Goal: Participate in discussion: Engage in conversation with other users on a specific topic

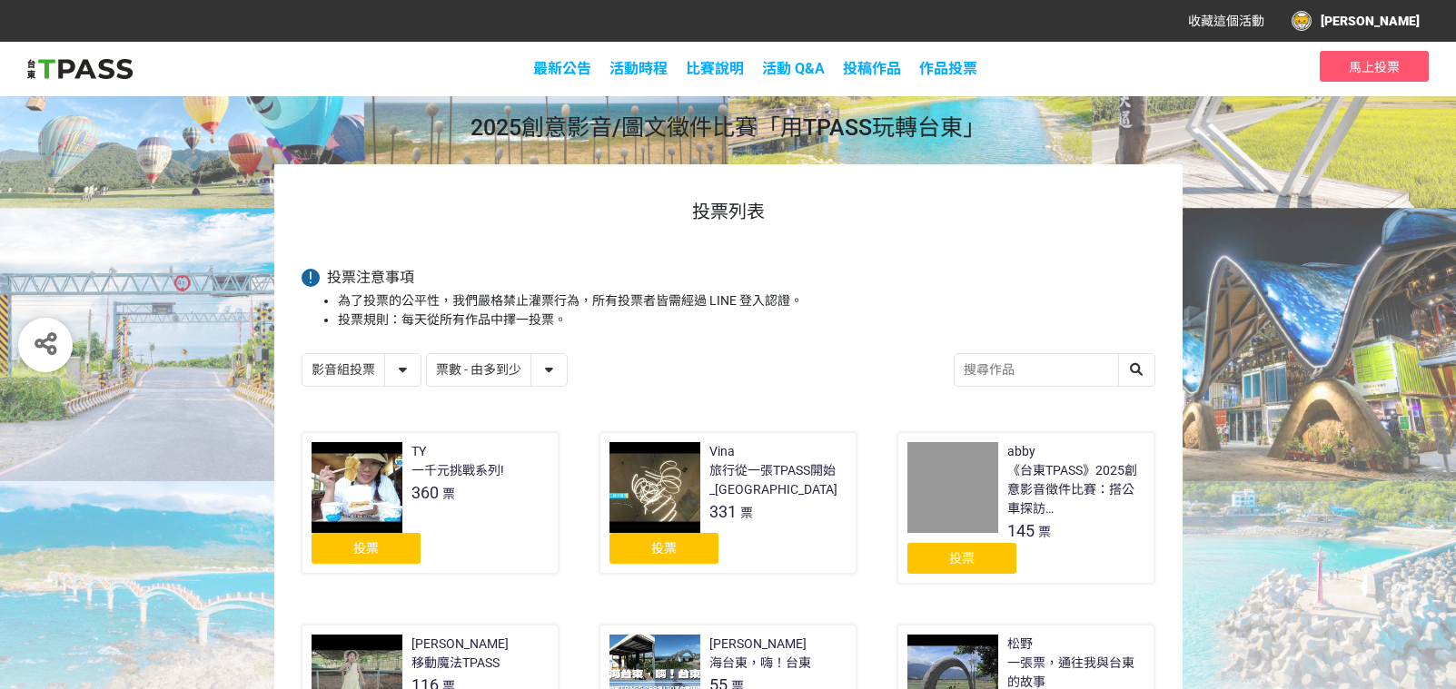
select select "vote"
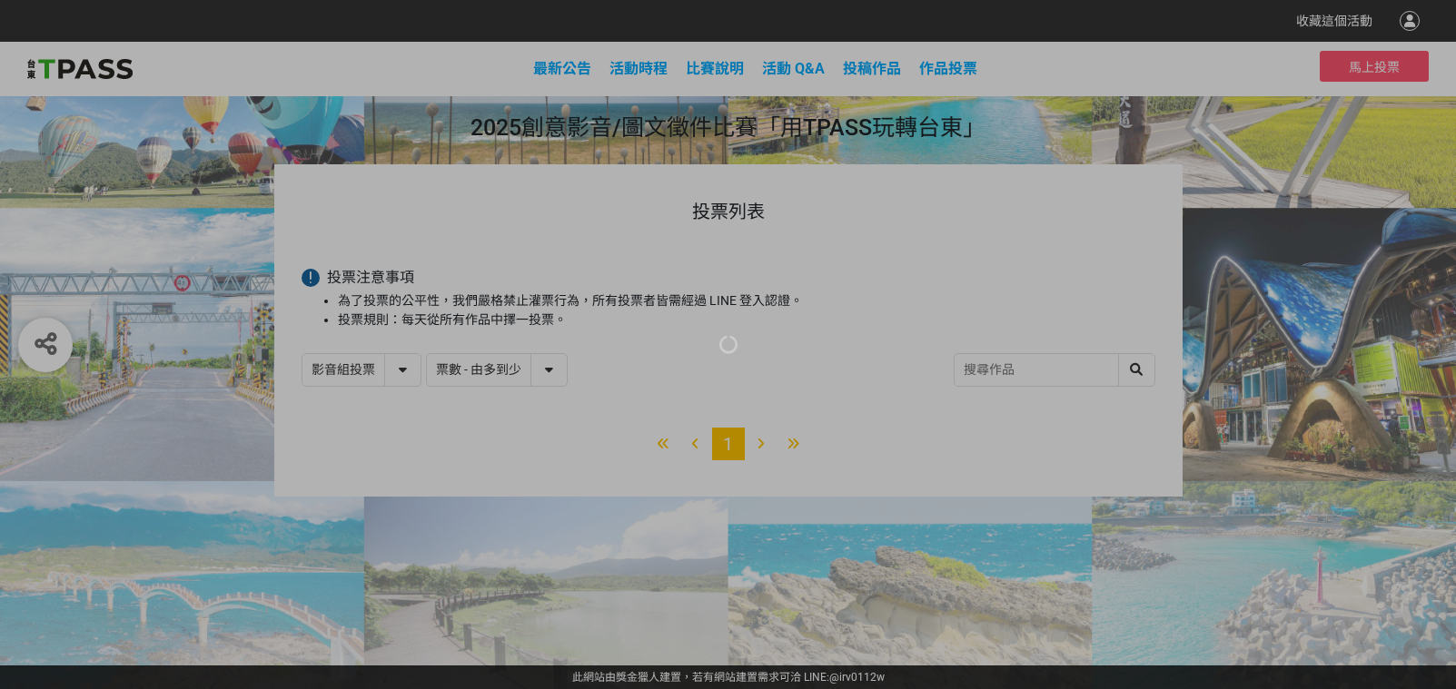
select select "vote"
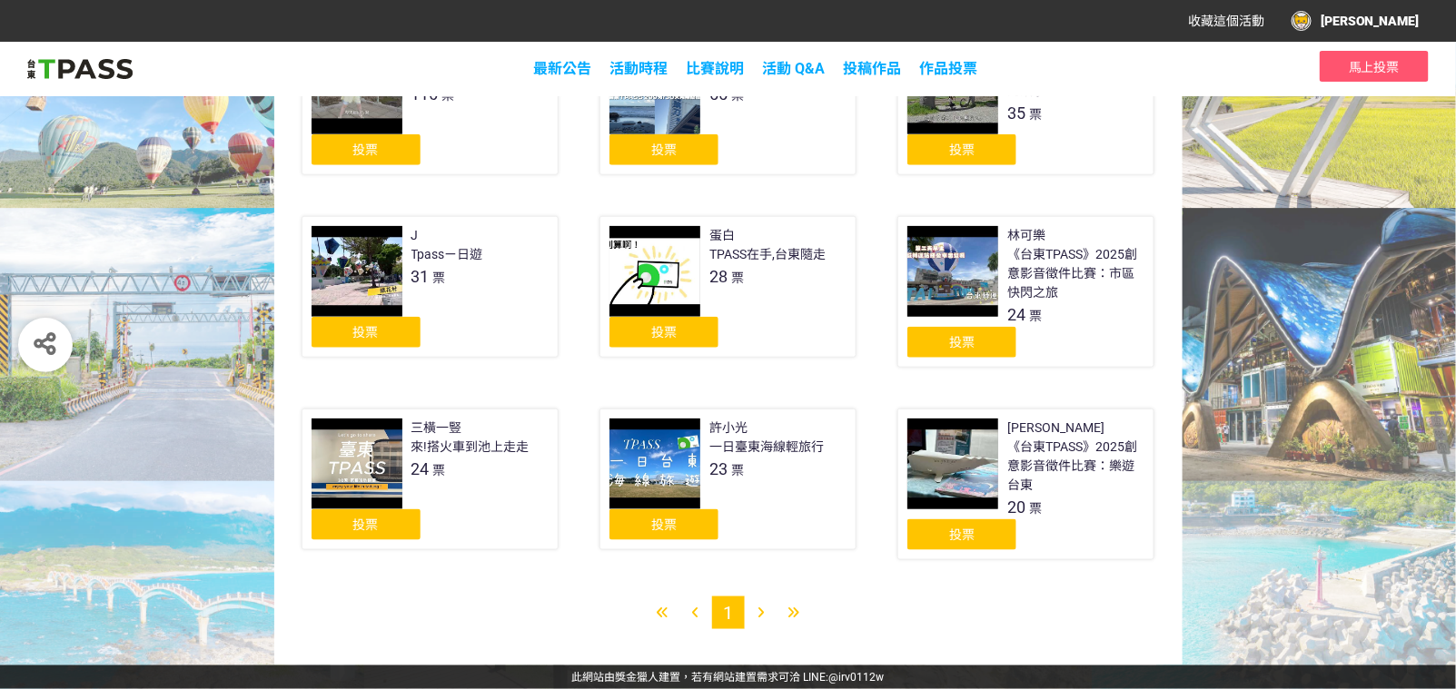
scroll to position [704, 0]
click at [764, 616] on icon at bounding box center [761, 613] width 6 height 13
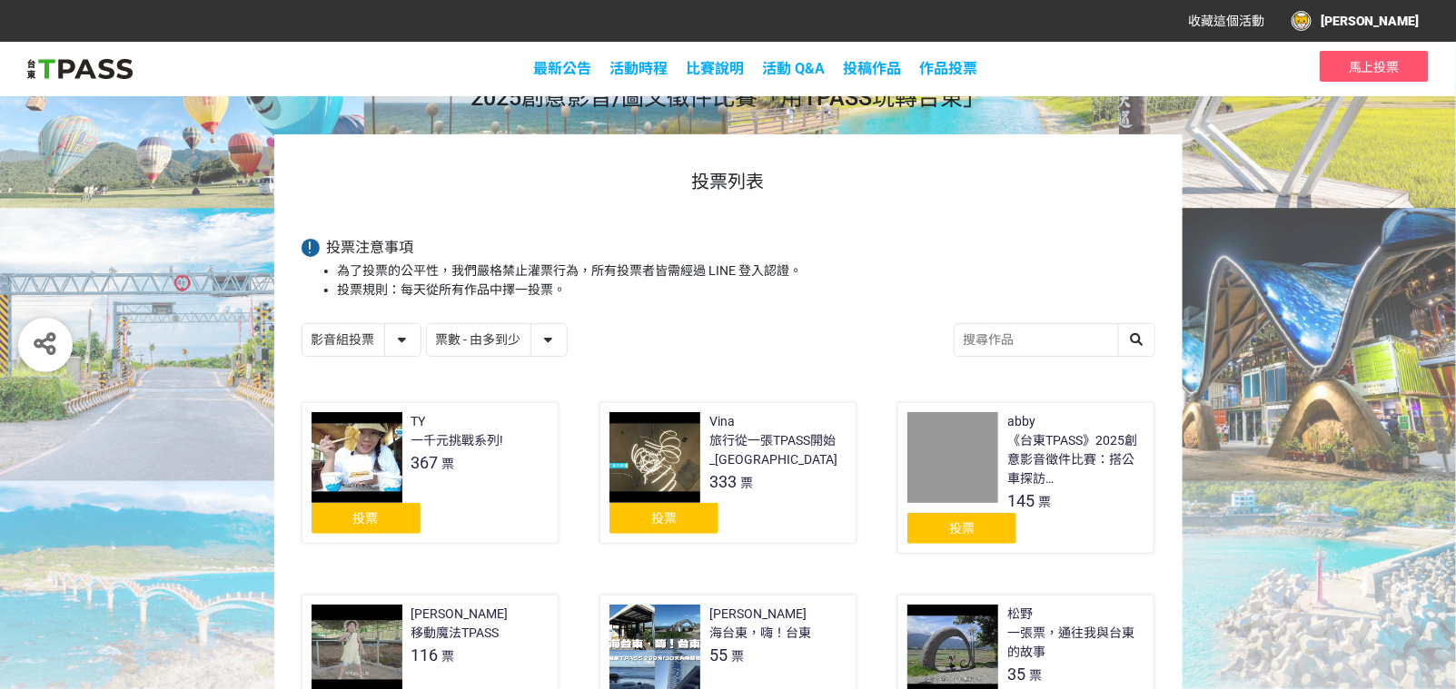
scroll to position [0, 0]
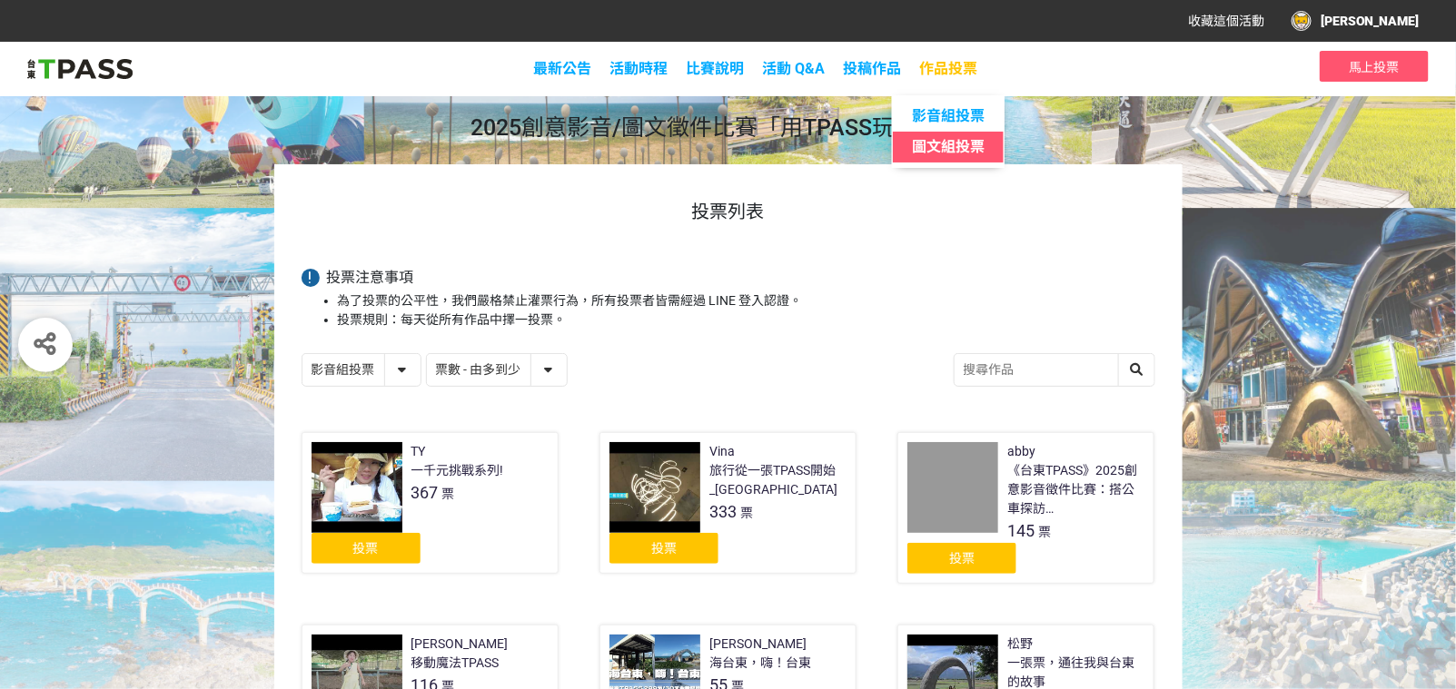
click at [985, 146] on span "圖文組投票" at bounding box center [948, 146] width 73 height 17
select select "13139"
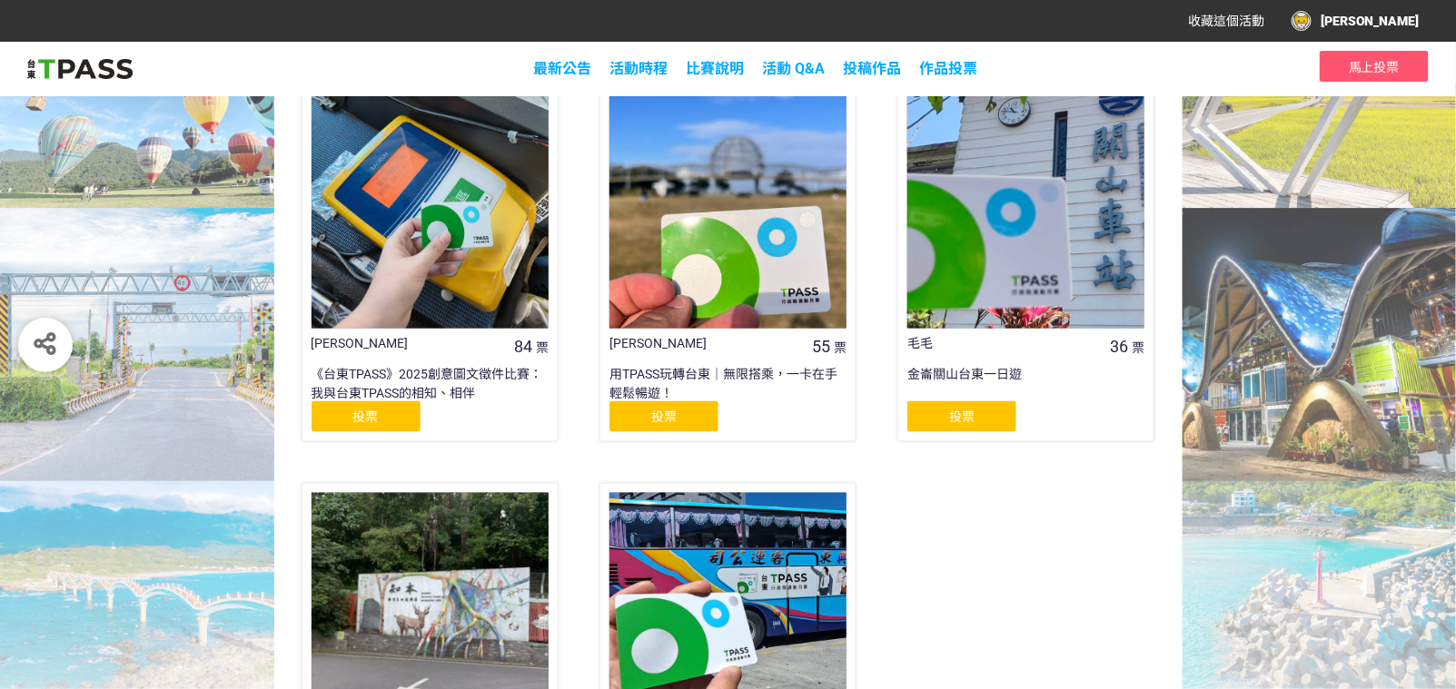
scroll to position [370, 0]
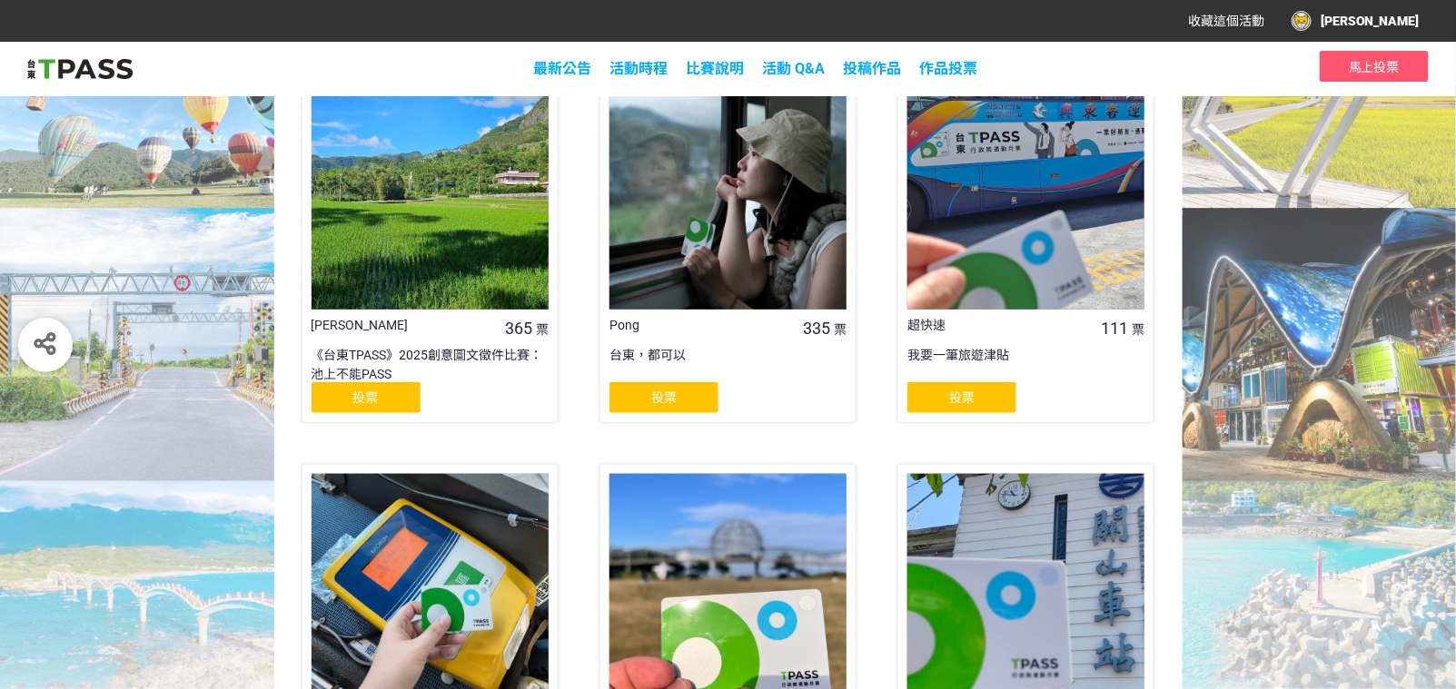
click at [646, 413] on div "投票" at bounding box center [663, 397] width 109 height 31
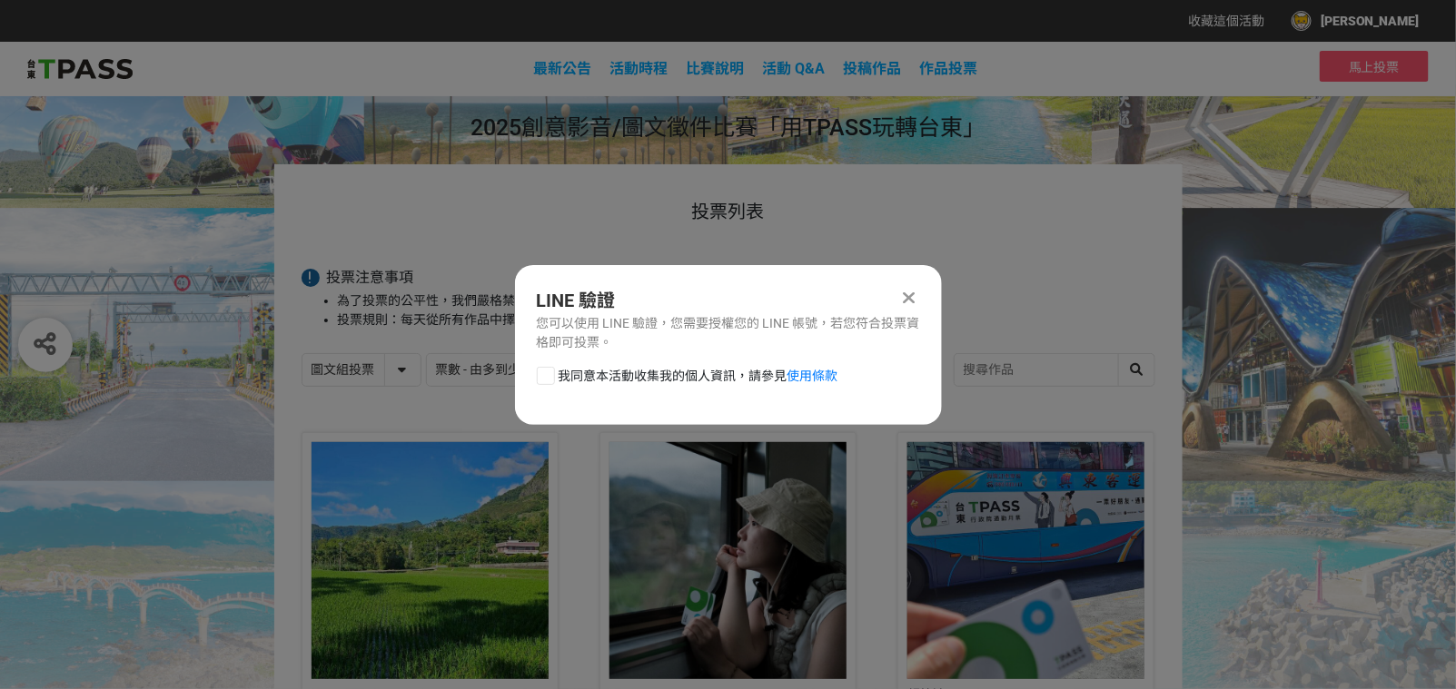
click at [587, 386] on span "我同意本活動收集我的個人資訊，請參見 使用條款" at bounding box center [699, 376] width 280 height 19
click at [550, 381] on input "我同意本活動收集我的個人資訊，請參見 使用條款" at bounding box center [544, 376] width 12 height 12
checkbox input "false"
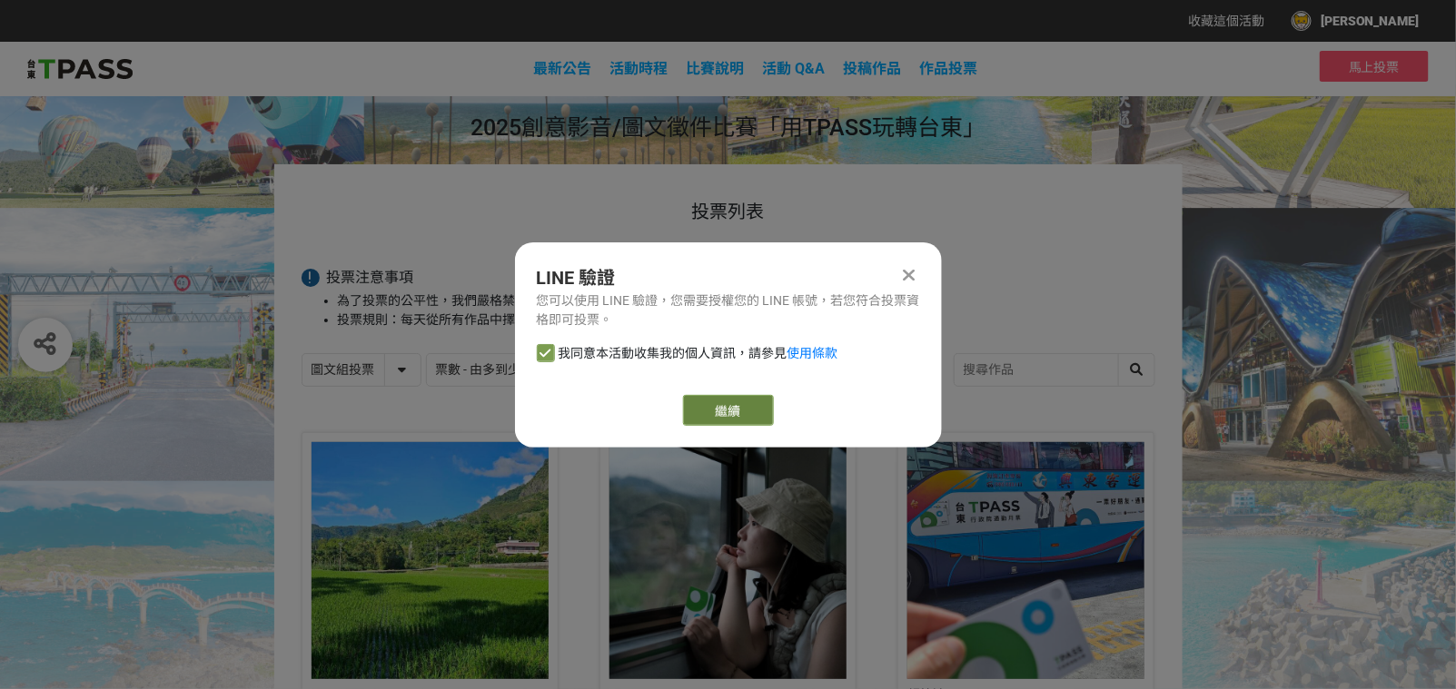
click at [690, 405] on link "繼續" at bounding box center [728, 410] width 91 height 31
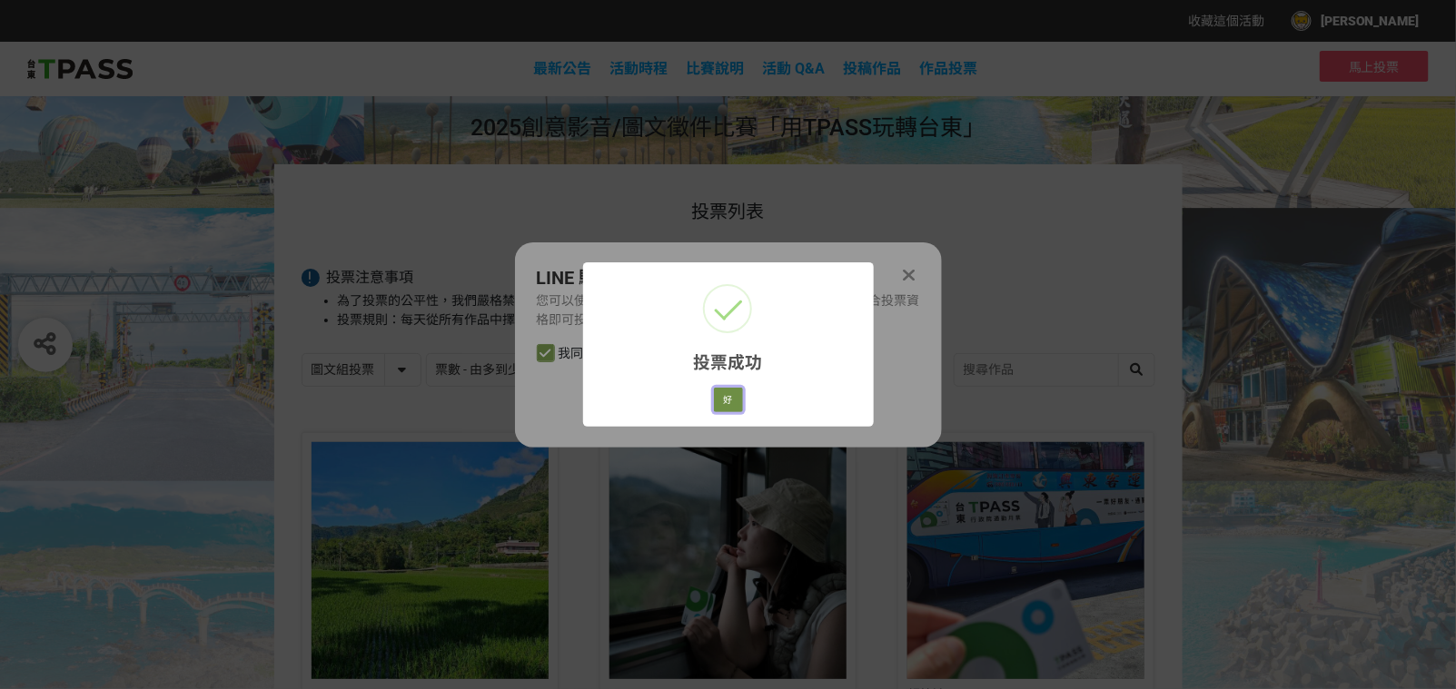
click at [729, 413] on button "好" at bounding box center [728, 400] width 29 height 25
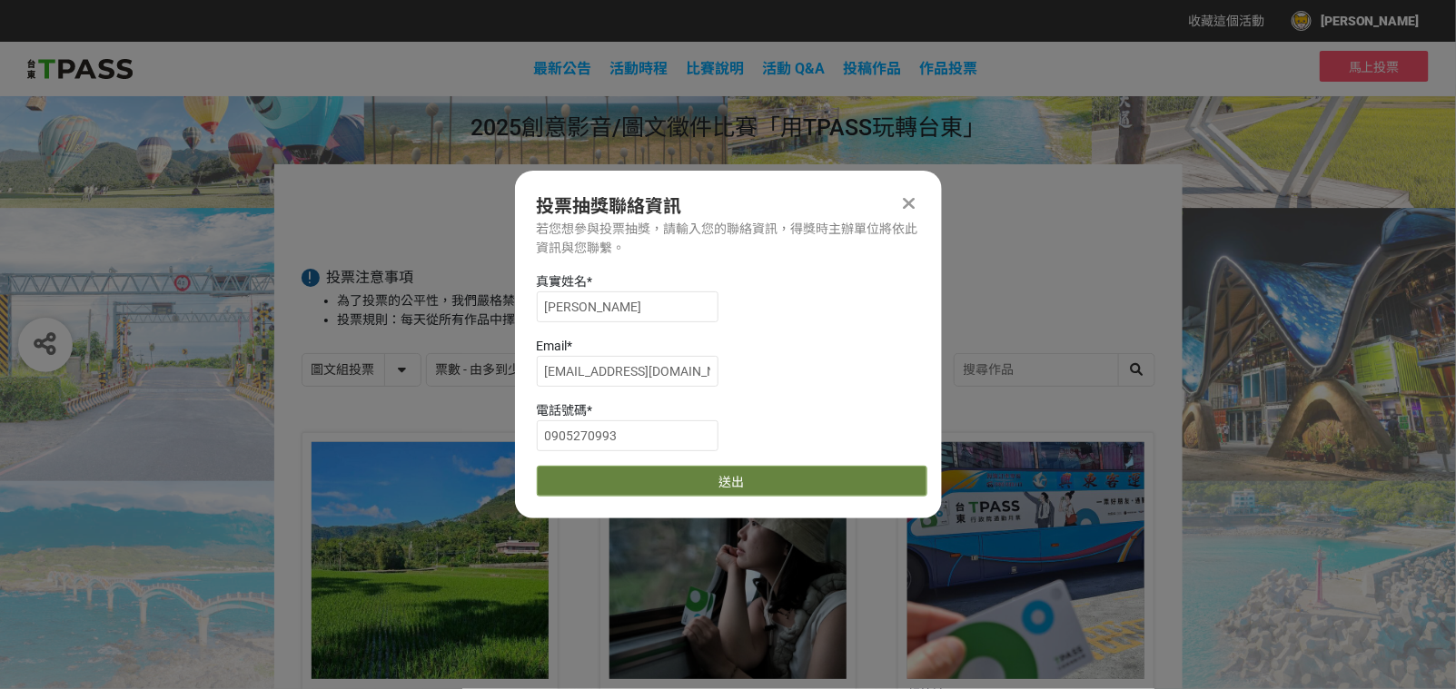
click at [722, 497] on button "送出" at bounding box center [732, 481] width 391 height 31
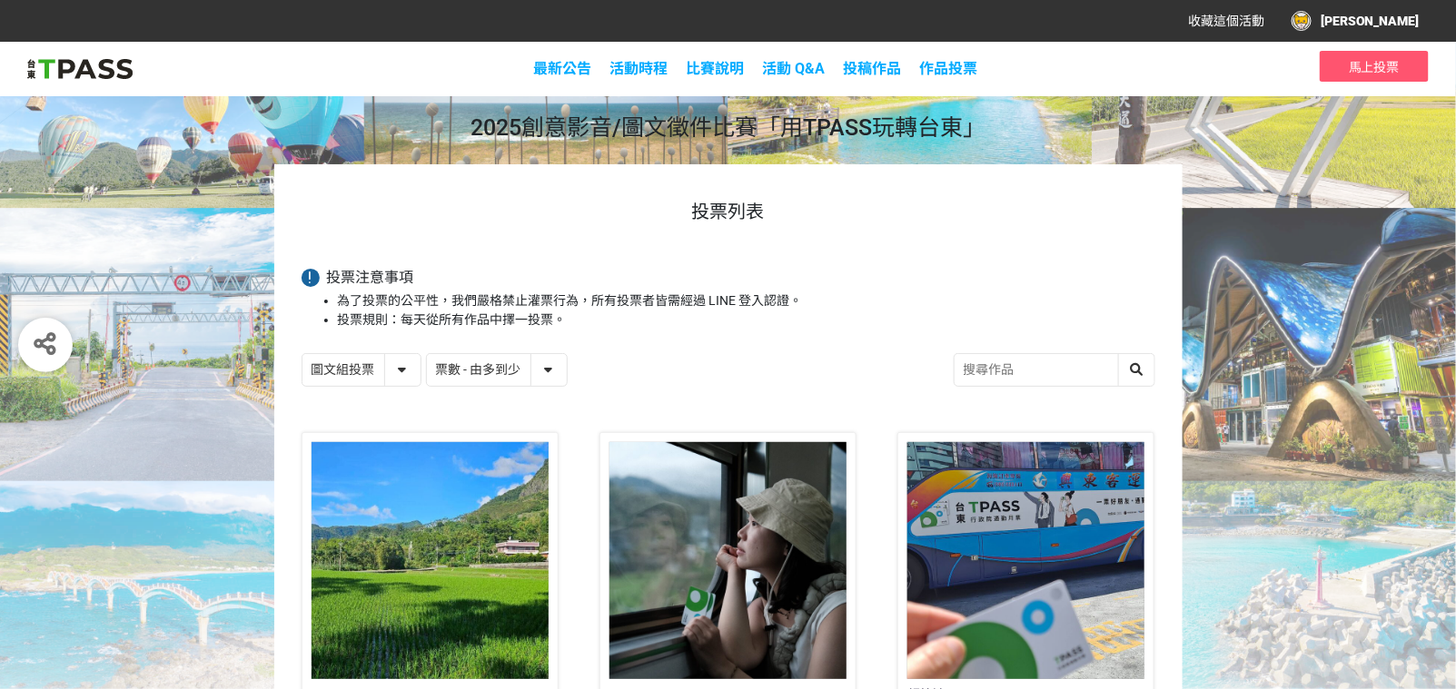
click at [69, 73] on img at bounding box center [79, 68] width 105 height 27
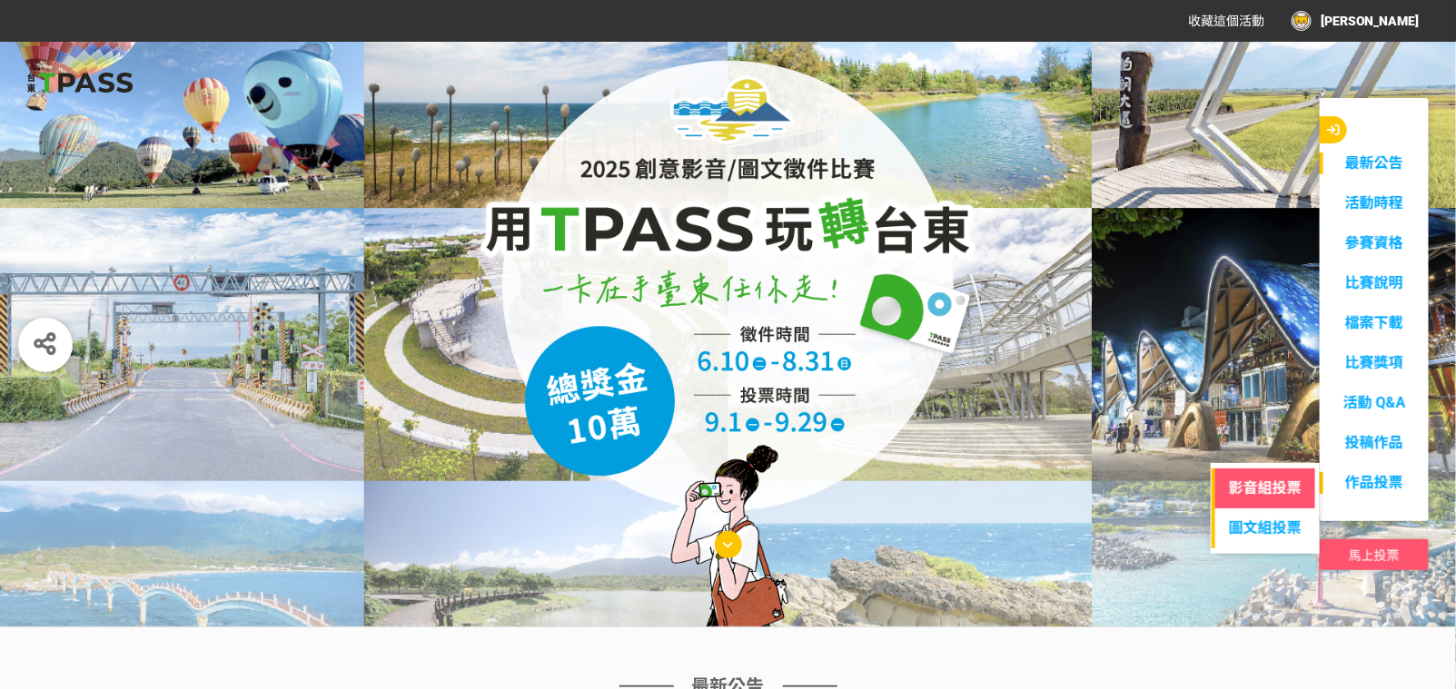
click at [1221, 490] on link "影音組投票" at bounding box center [1265, 489] width 107 height 40
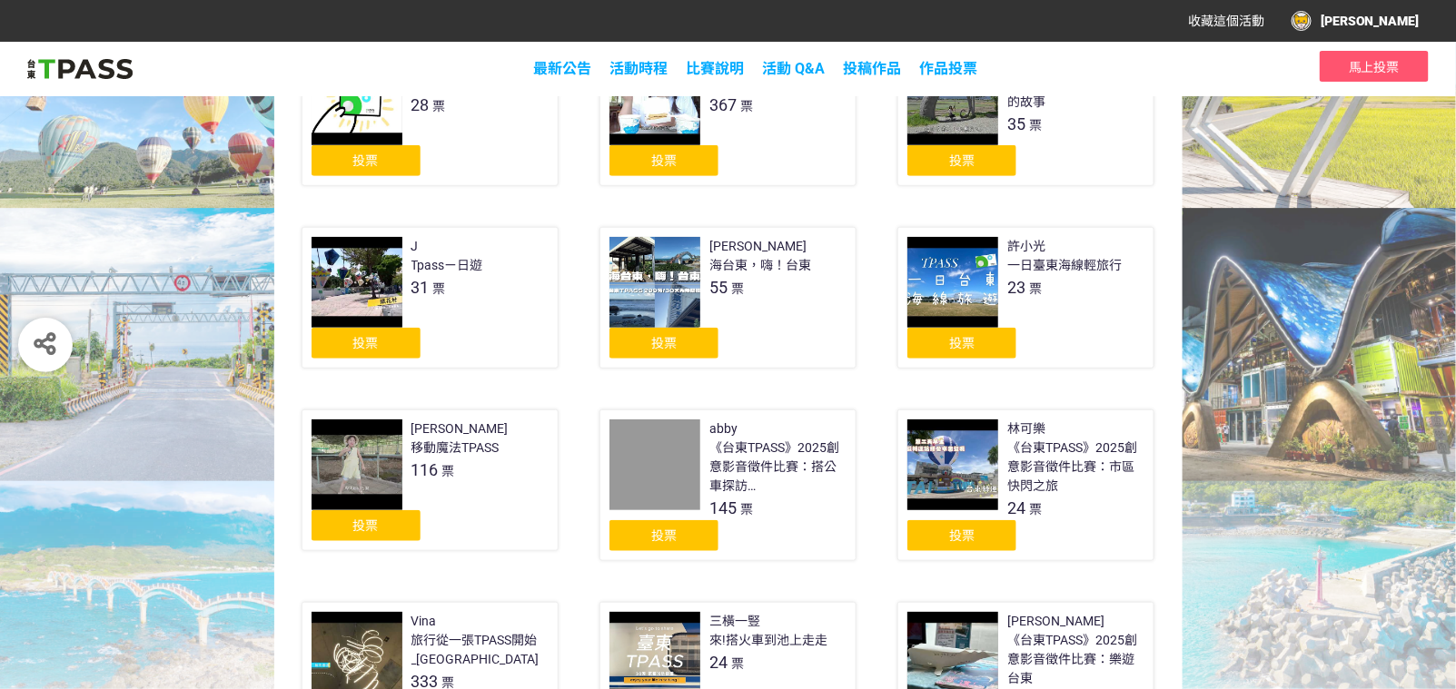
scroll to position [389, 0]
